Goal: Information Seeking & Learning: Learn about a topic

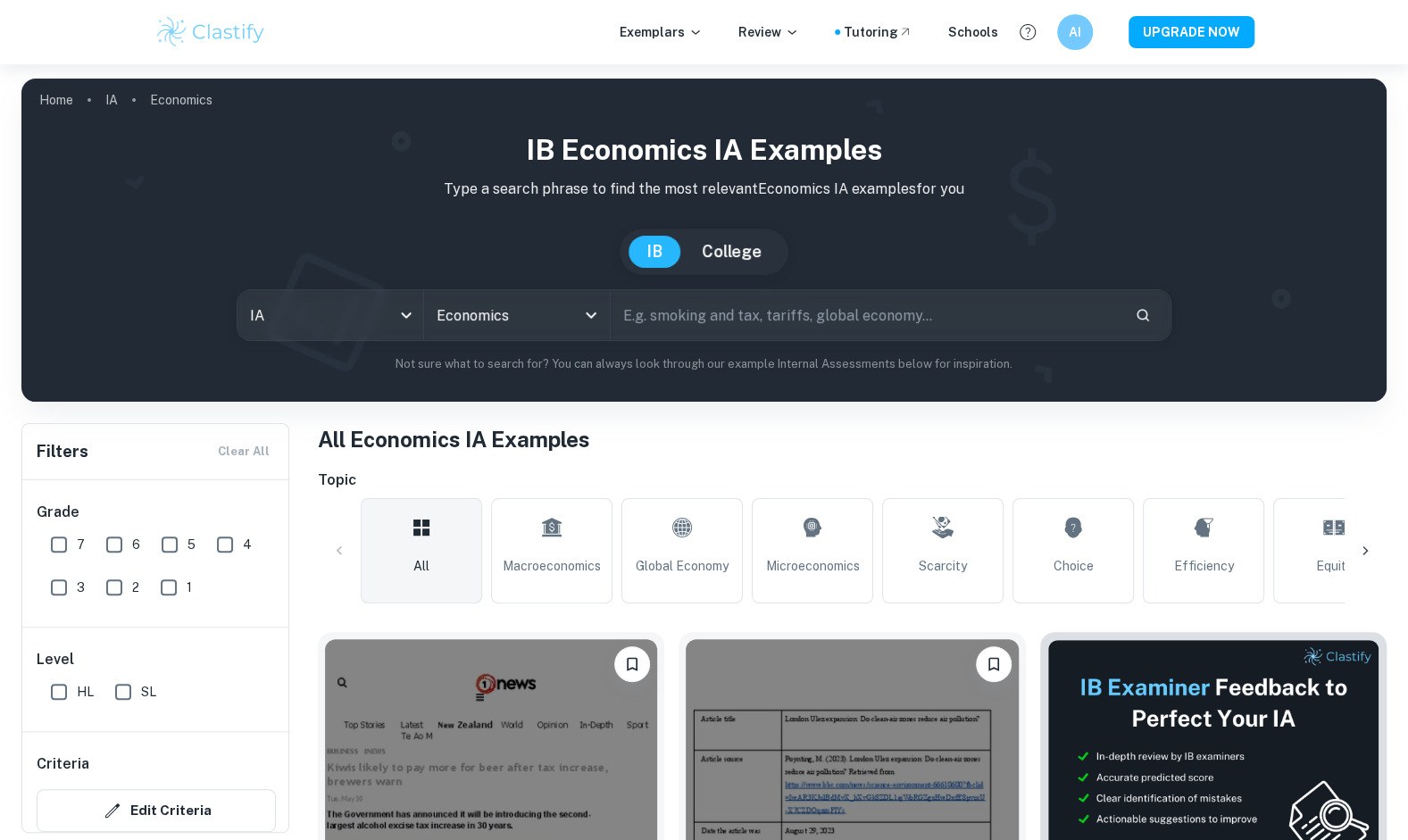
click at [688, 32] on p "Exemplars" at bounding box center [661, 33] width 83 height 20
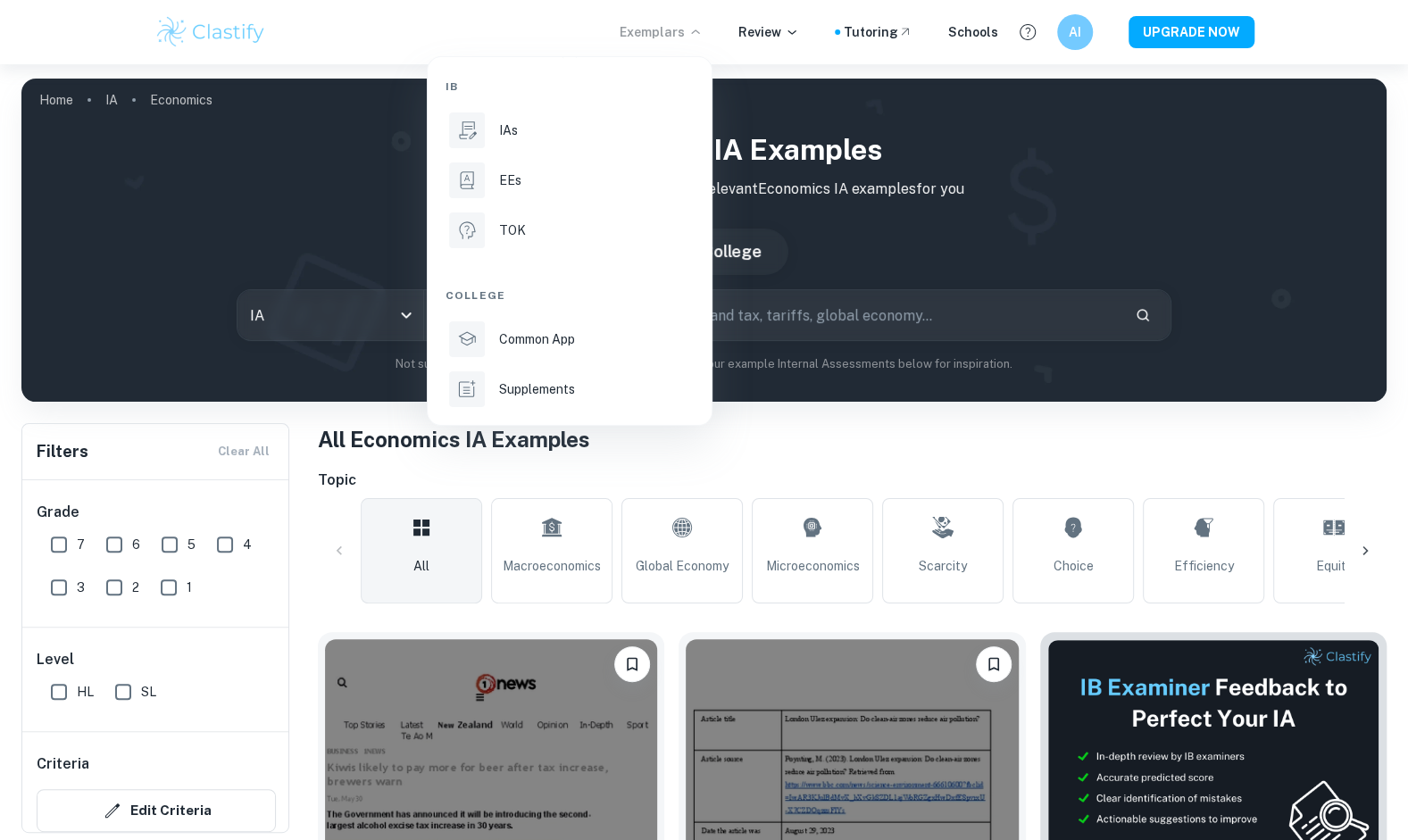
click at [505, 179] on p "EEs" at bounding box center [510, 180] width 23 height 20
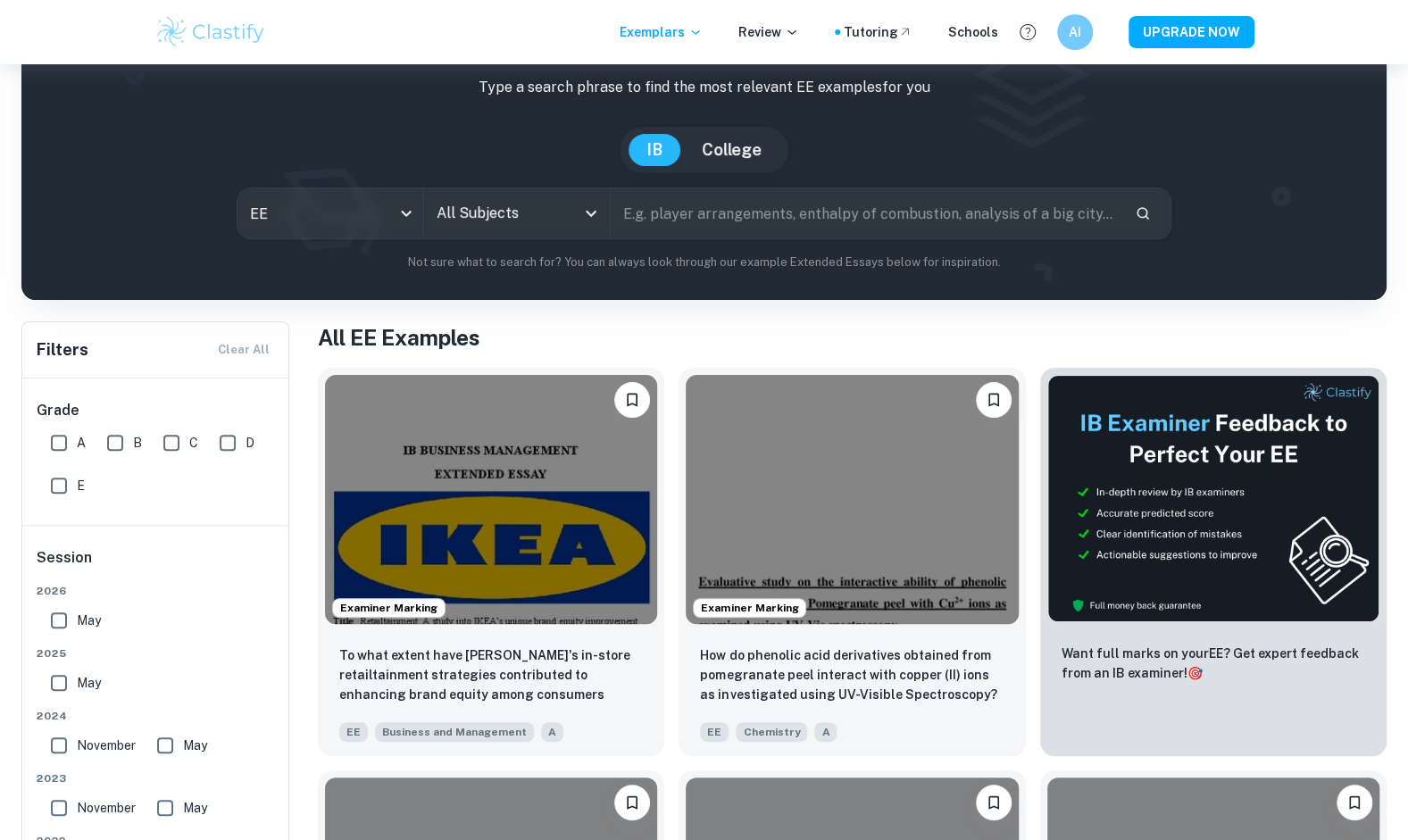
scroll to position [102, 0]
click at [53, 434] on input "A" at bounding box center [58, 441] width 35 height 35
checkbox input "true"
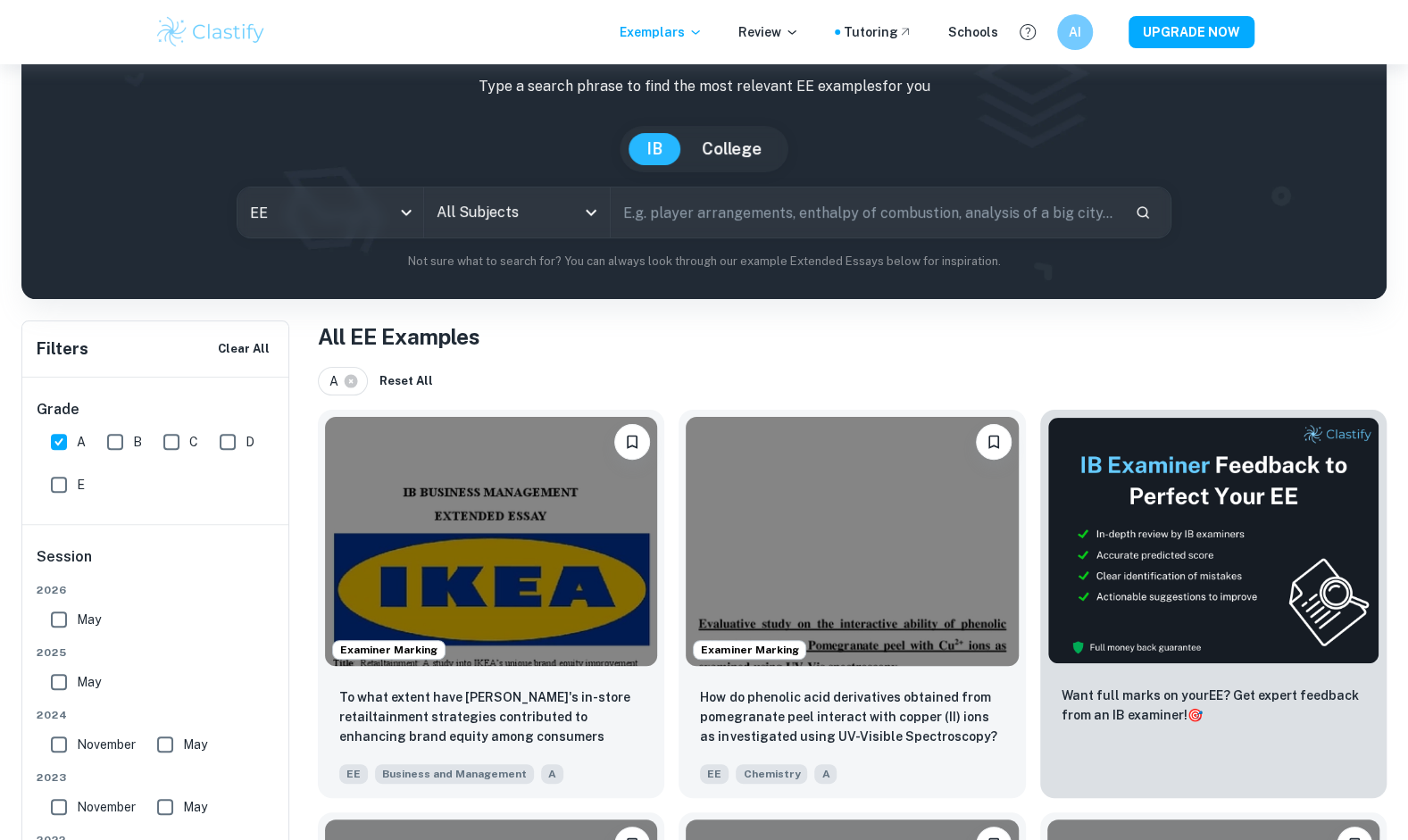
click at [567, 214] on input "All Subjects" at bounding box center [504, 212] width 143 height 34
click at [697, 213] on input "text" at bounding box center [866, 212] width 511 height 50
type input "automobile industry"
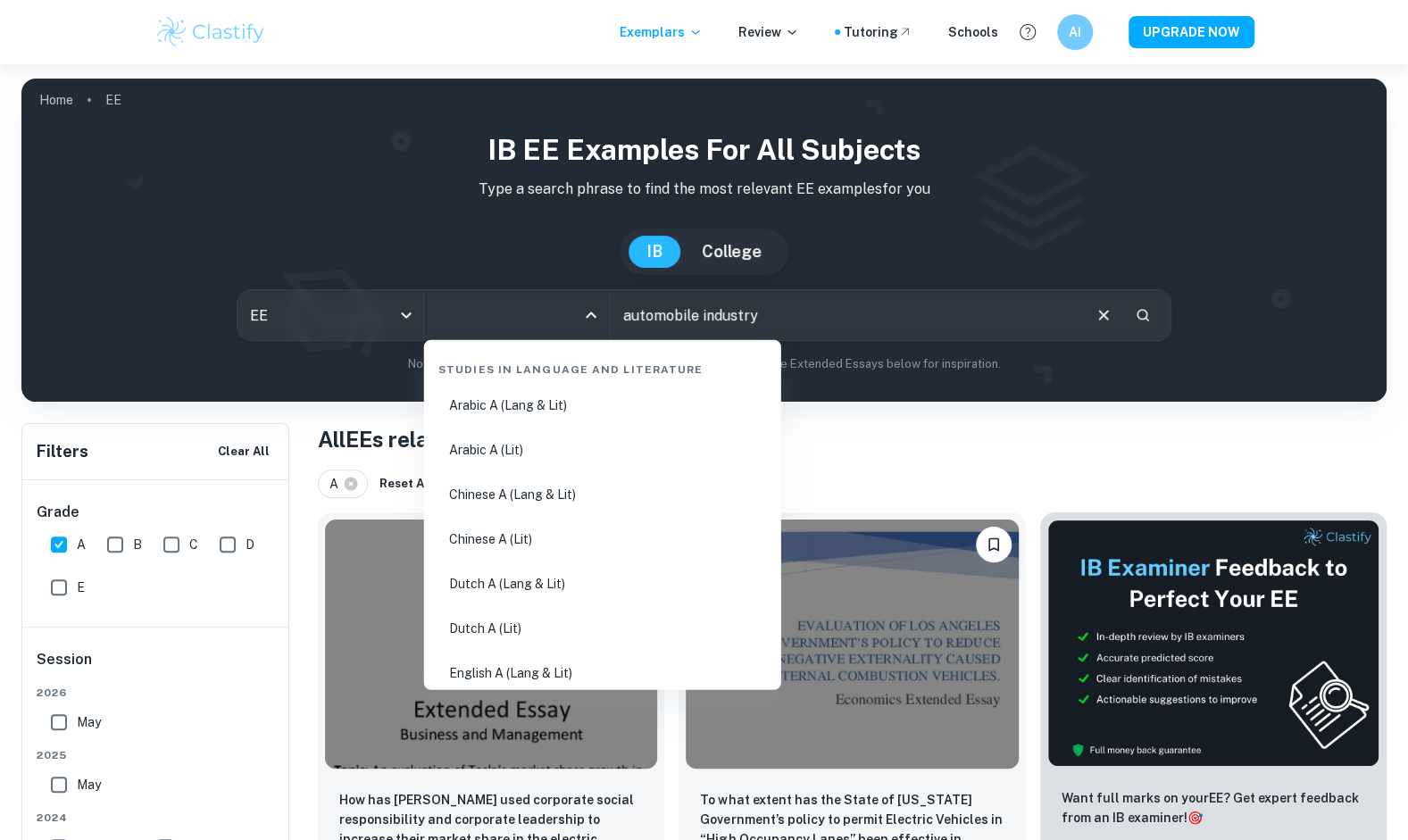
click at [532, 299] on input "All Subjects" at bounding box center [504, 314] width 143 height 34
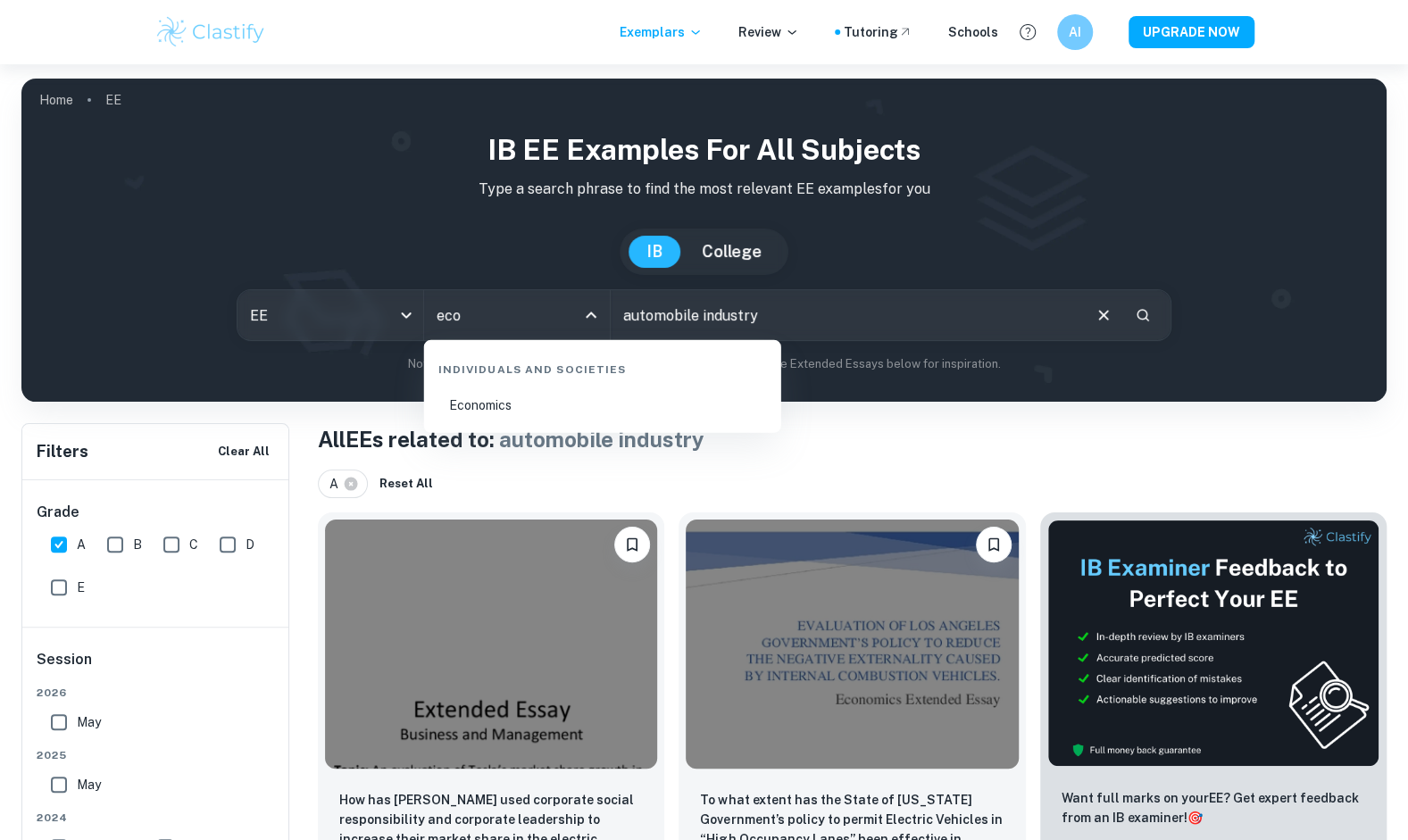
click at [510, 401] on li "Economics" at bounding box center [603, 405] width 342 height 41
type input "Economics"
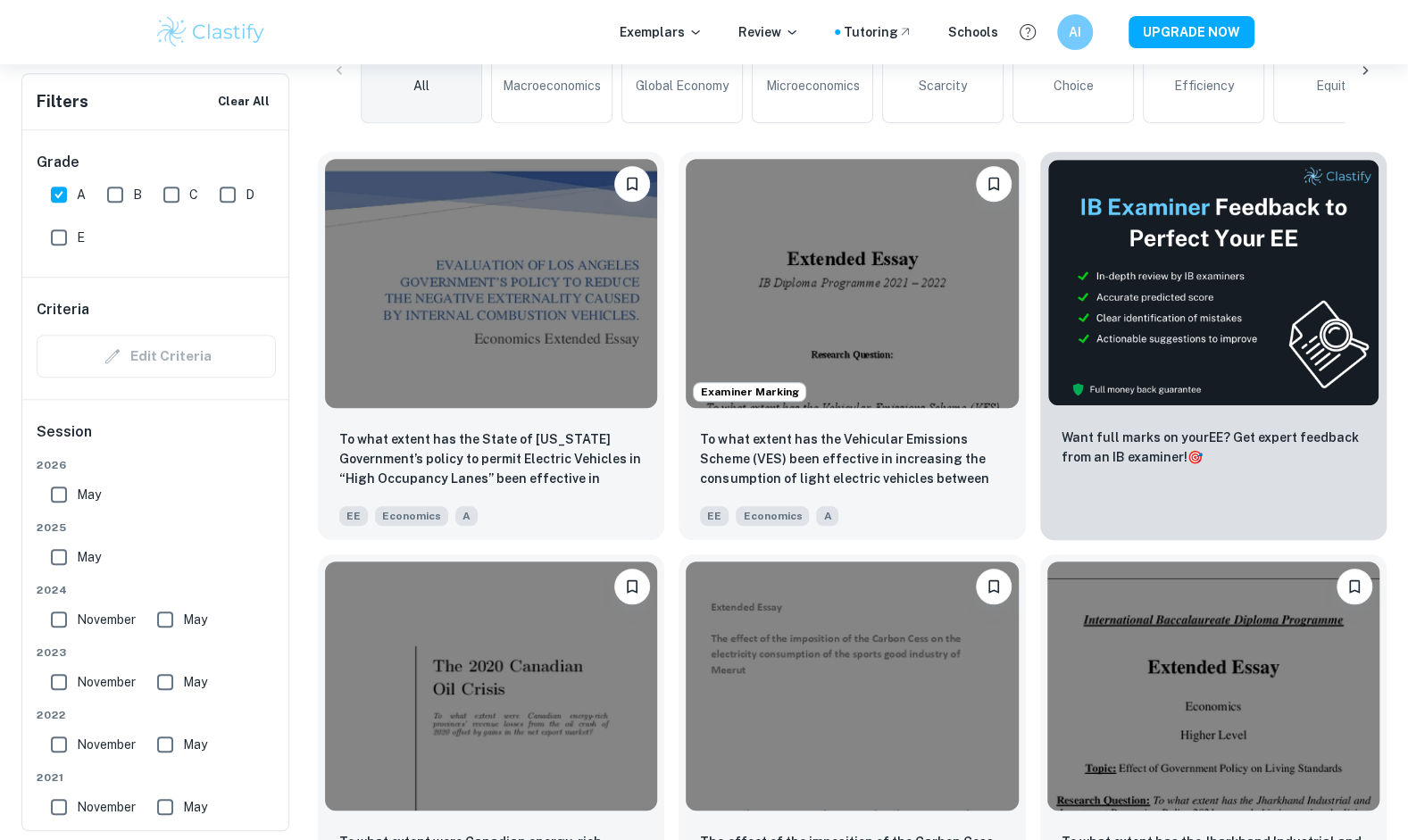
scroll to position [204, 0]
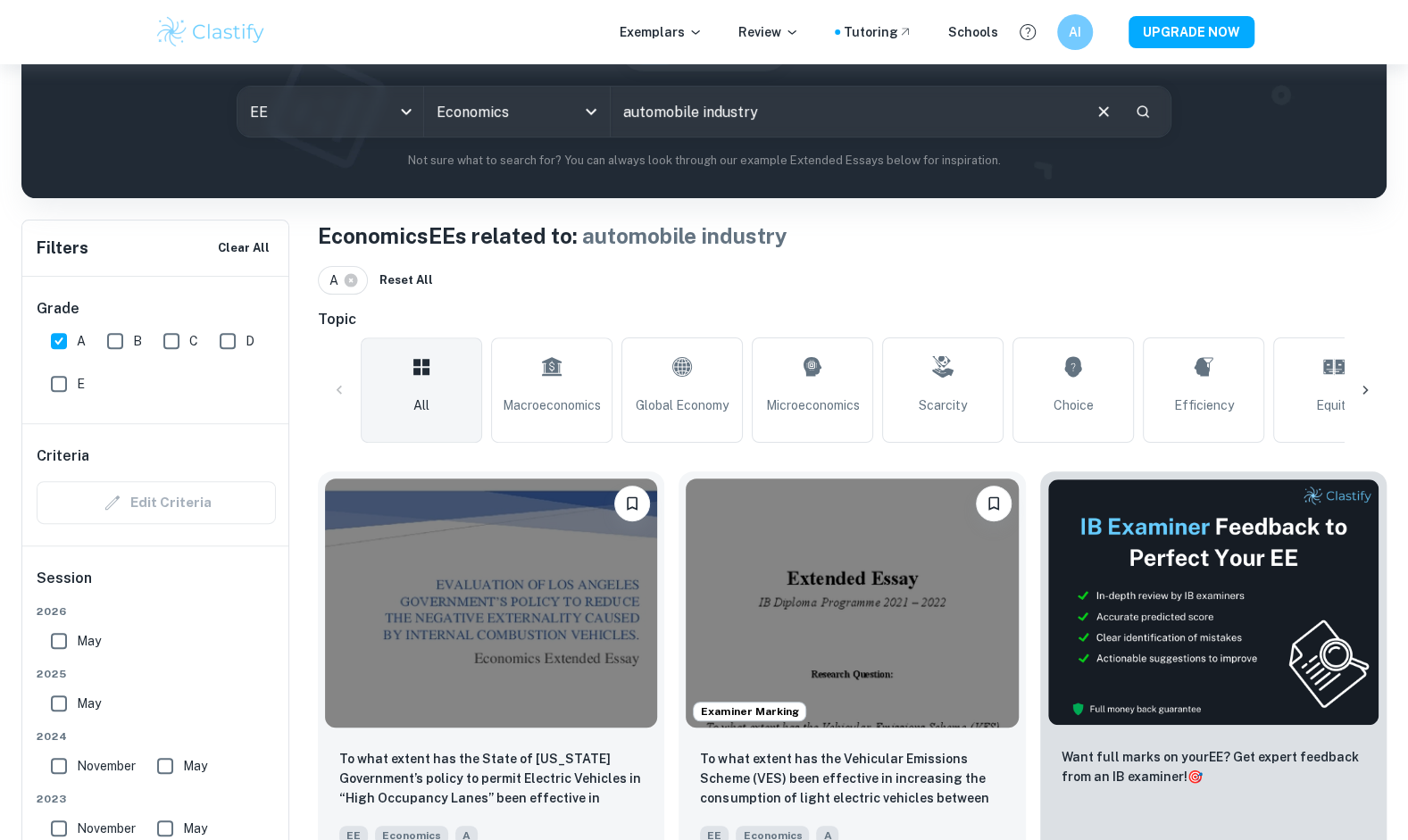
click at [817, 730] on div "Examiner Marking" at bounding box center [852, 603] width 346 height 264
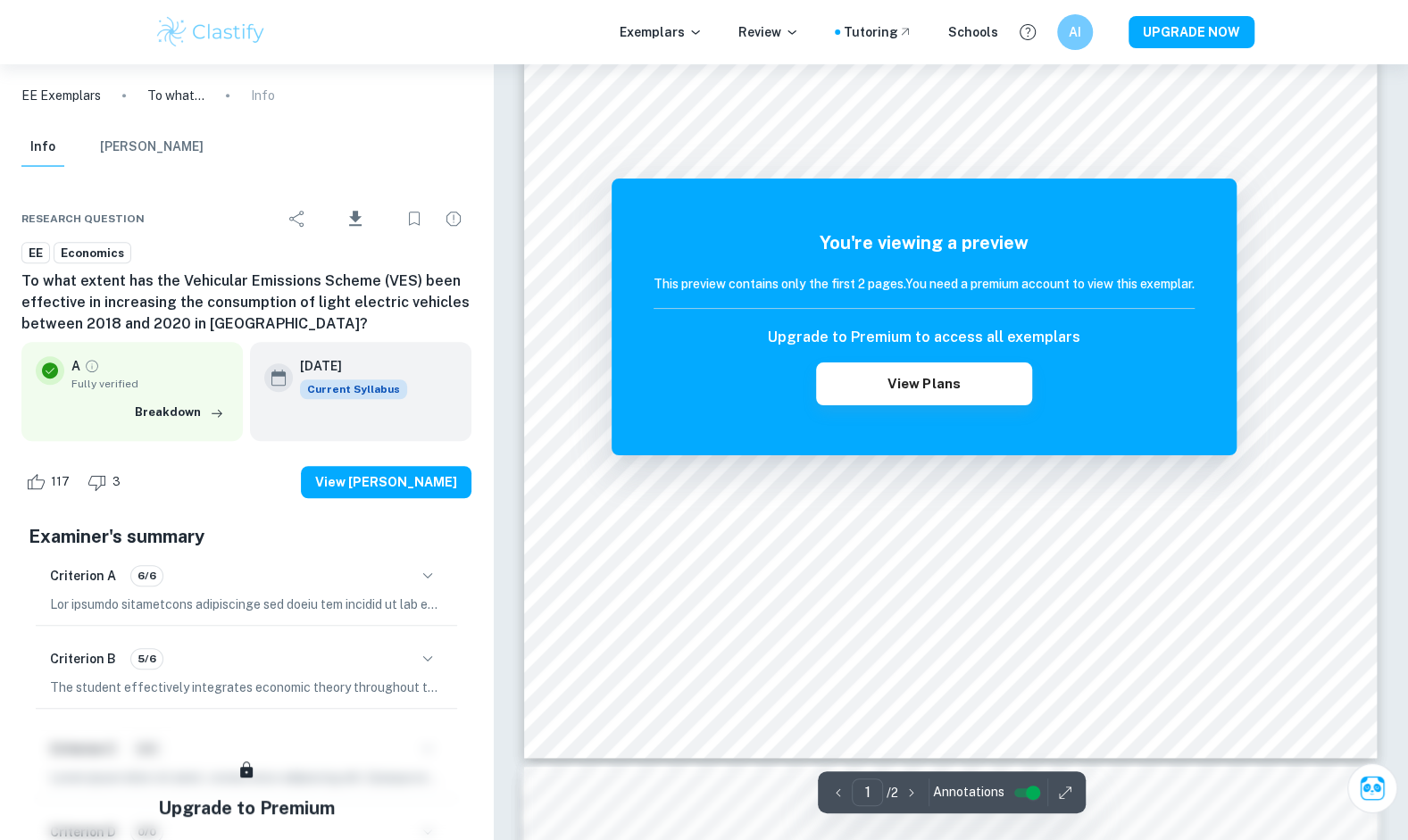
scroll to position [180, 0]
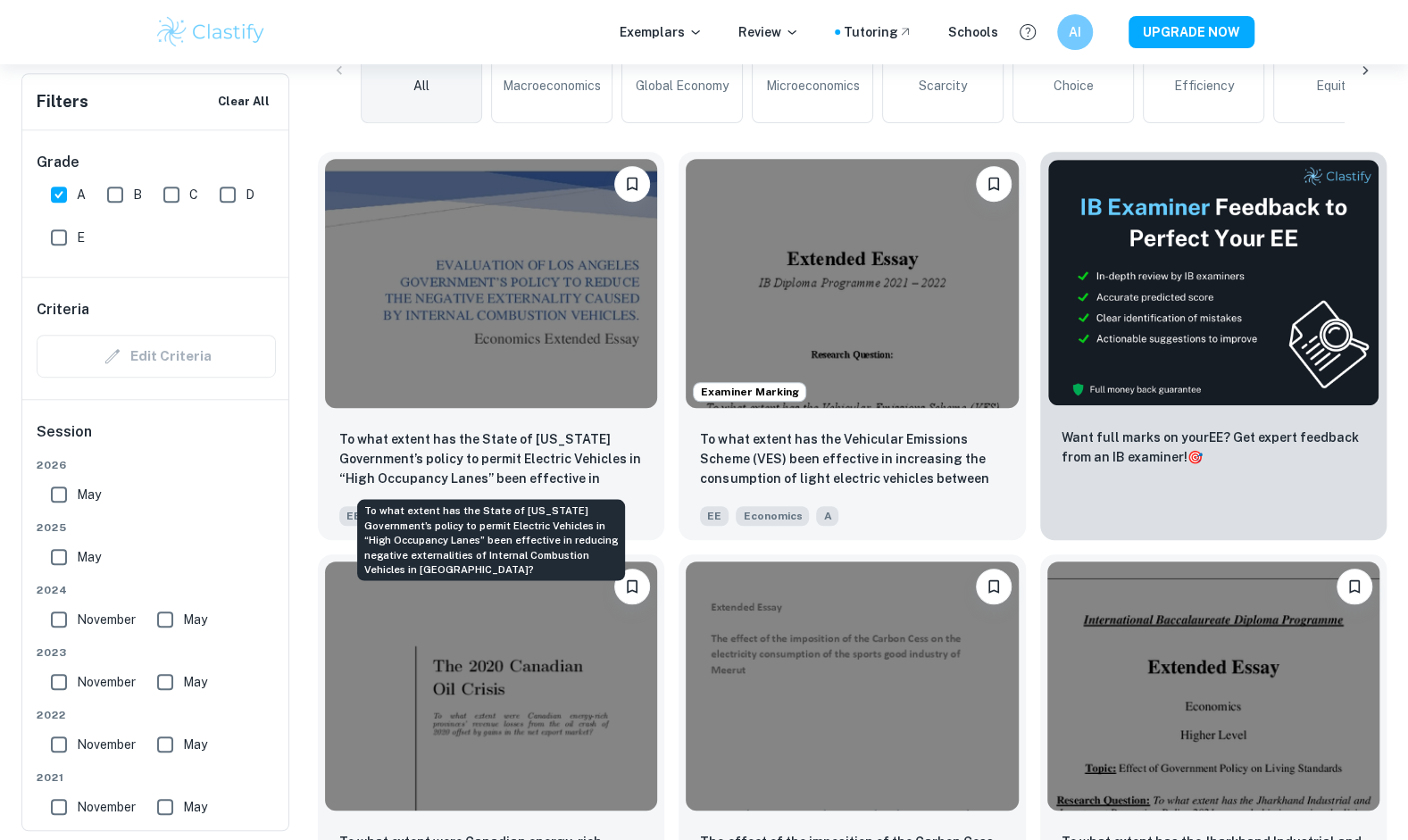
scroll to position [545, 0]
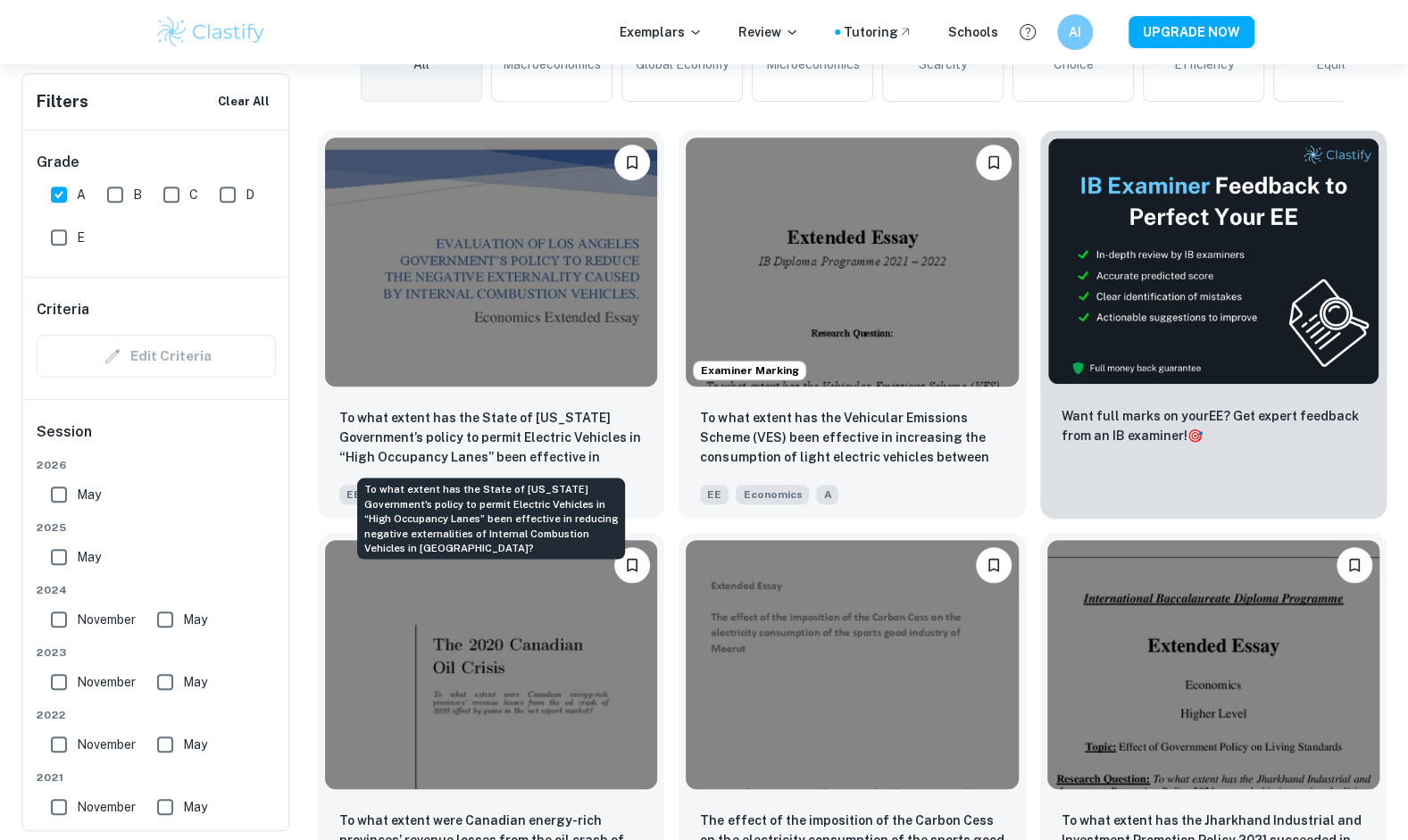
click at [478, 420] on p "To what extent has the State of [US_STATE] Government’s policy to permit Electr…" at bounding box center [490, 438] width 304 height 61
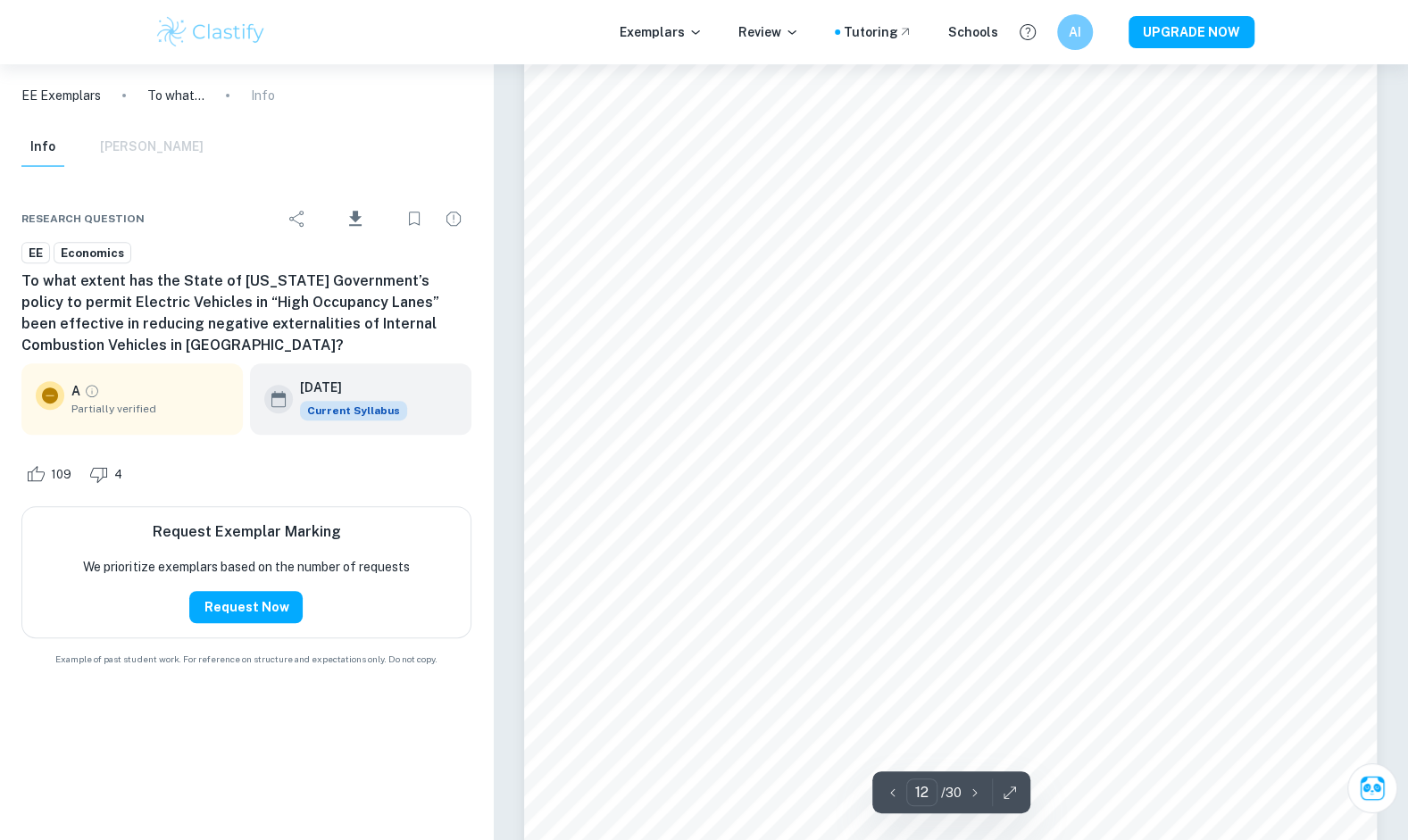
scroll to position [13136, 0]
type input "13"
